Goal: Information Seeking & Learning: Check status

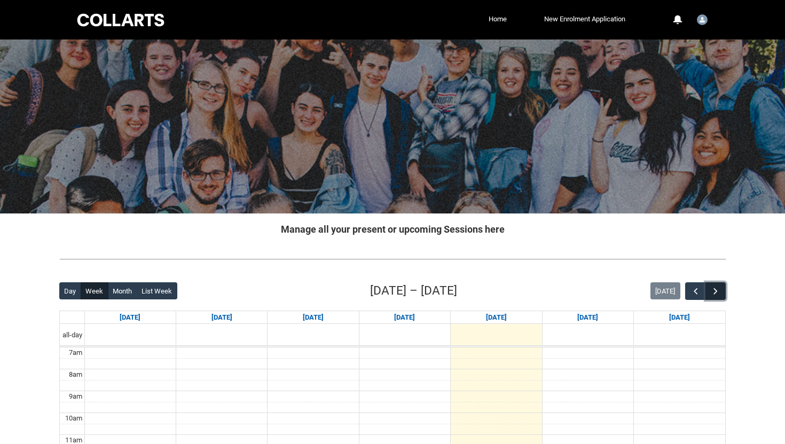
click at [718, 288] on span "button" at bounding box center [715, 291] width 11 height 11
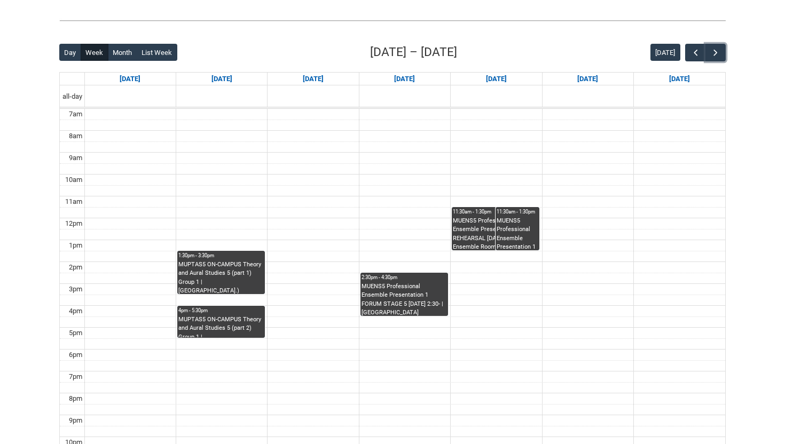
scroll to position [238, 0]
click at [401, 301] on div "MUENS5 Professional Ensemble Presentation 1 FORUM STAGE 5 [DATE] 2:30- | [GEOGR…" at bounding box center [403, 300] width 85 height 34
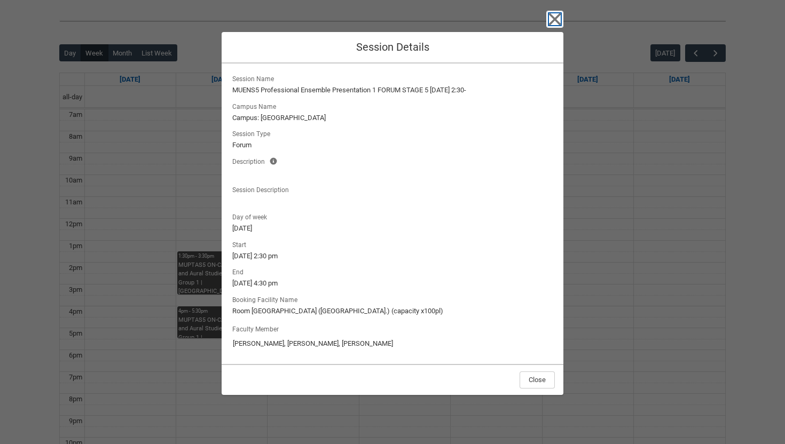
click at [551, 22] on icon "button" at bounding box center [555, 19] width 12 height 12
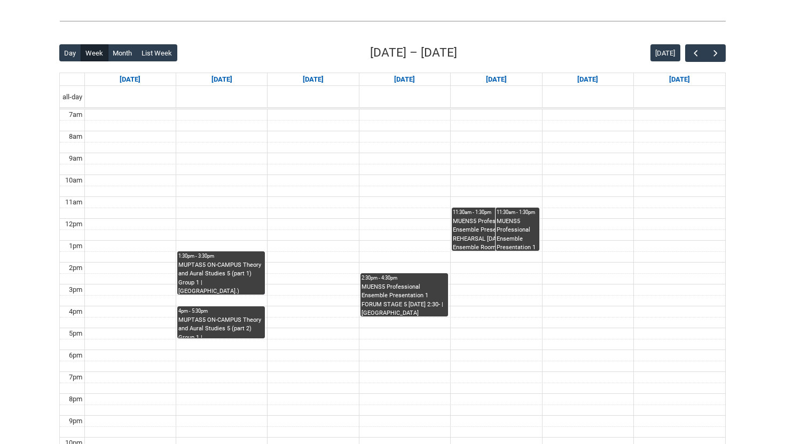
click at [210, 268] on div "MUPTAS5 ON-CAMPUS Theory and Aural Studies 5 (part 1) Group 1 | [GEOGRAPHIC_DAT…" at bounding box center [220, 278] width 85 height 34
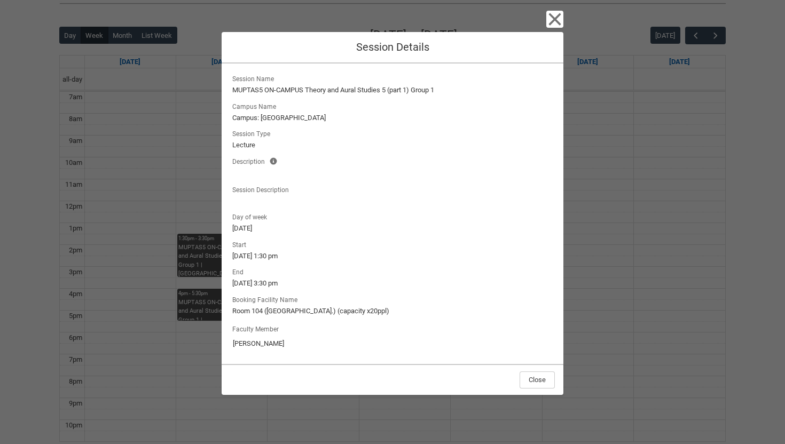
scroll to position [258, 0]
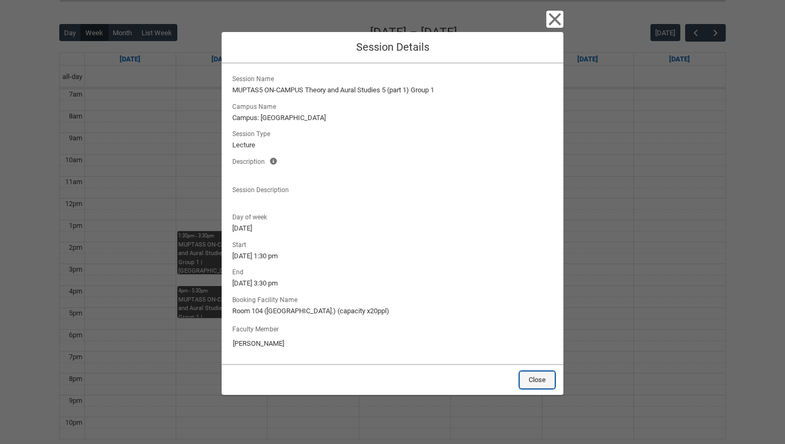
click at [538, 378] on button "Close" at bounding box center [537, 380] width 35 height 17
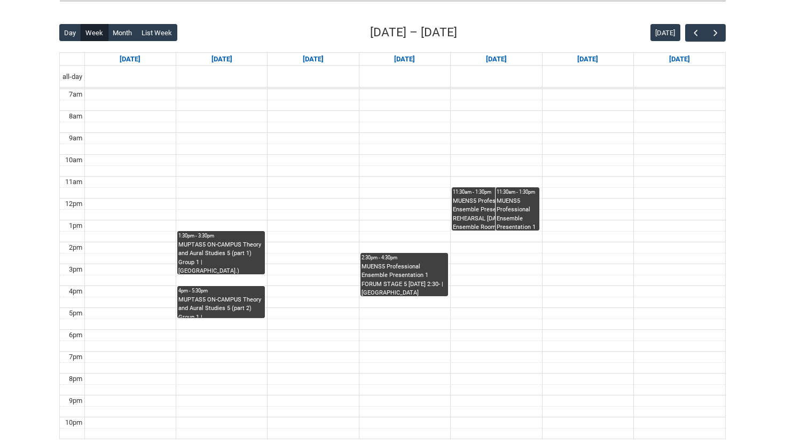
click at [220, 316] on div "MUPTAS5 ON-CAMPUS Theory and Aural Studies 5 (part 2) Group 1 | [GEOGRAPHIC_DAT…" at bounding box center [220, 307] width 85 height 22
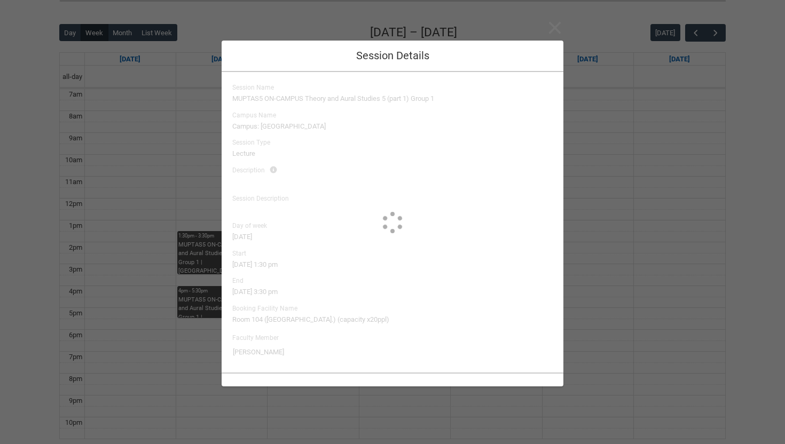
type input "[PERSON_NAME]"
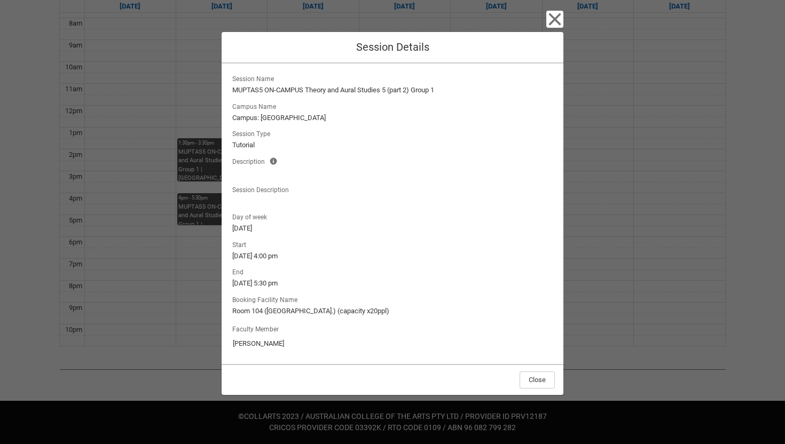
scroll to position [230, 0]
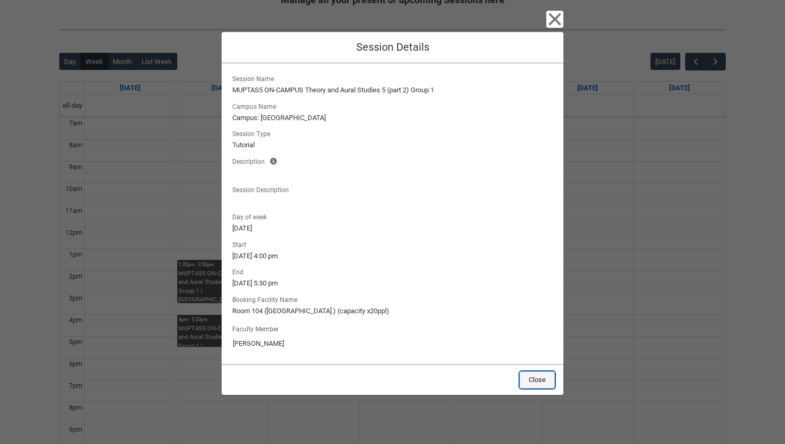
click at [551, 376] on button "Close" at bounding box center [537, 380] width 35 height 17
